Goal: Find contact information: Find contact information

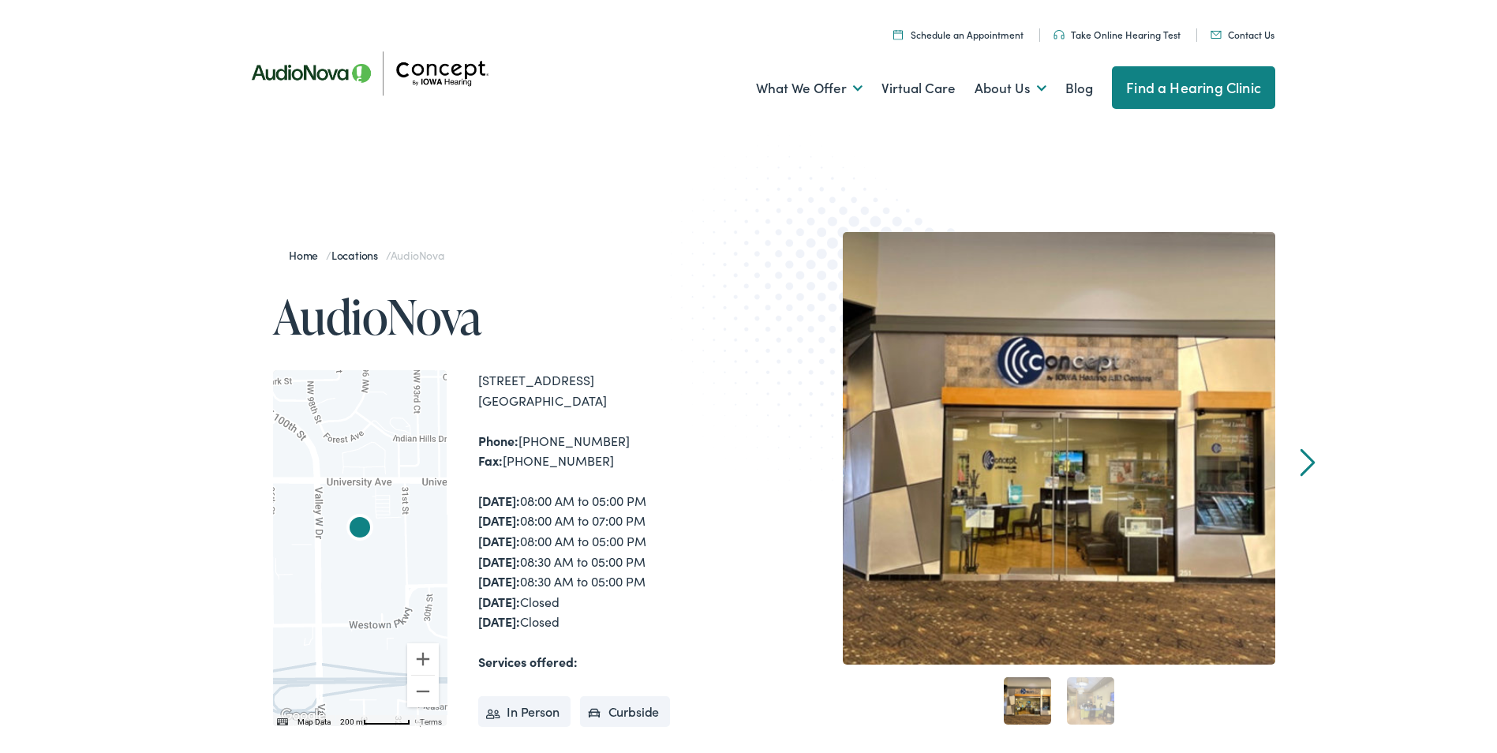
click at [1251, 31] on link "Contact Us" at bounding box center [1242, 30] width 64 height 13
click at [1231, 33] on link "Contact Us" at bounding box center [1242, 30] width 64 height 13
